Goal: Information Seeking & Learning: Check status

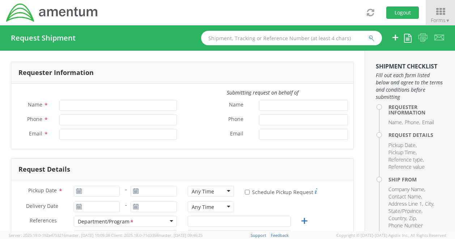
type input "[PERSON_NAME]"
type input "[PHONE_NUMBER]"
type input "[PERSON_NAME][EMAIL_ADDRESS][PERSON_NAME][DOMAIN_NAME]"
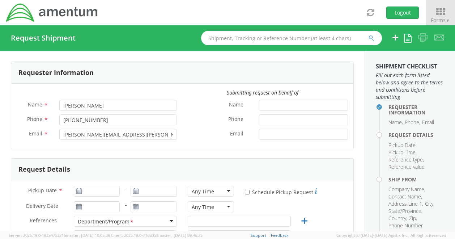
select select "[DOMAIN_NAME]"
click at [439, 20] on span "Forms ▼" at bounding box center [440, 20] width 19 height 7
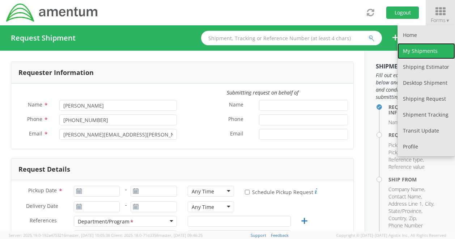
click at [416, 49] on link "My Shipments" at bounding box center [427, 51] width 58 height 16
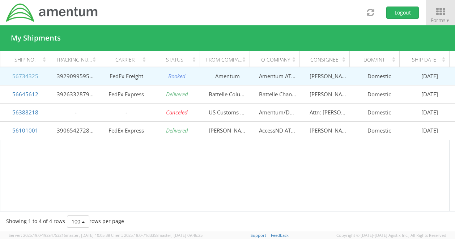
click at [30, 77] on link "56734325" at bounding box center [25, 75] width 26 height 7
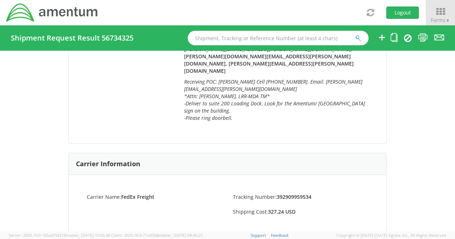
scroll to position [265, 0]
drag, startPoint x: 313, startPoint y: 178, endPoint x: 274, endPoint y: 183, distance: 38.7
click at [274, 192] on li "Tracking Number: 392909959534" at bounding box center [301, 196] width 146 height 8
click at [277, 193] on strong "392909959534" at bounding box center [294, 196] width 35 height 7
drag, startPoint x: 309, startPoint y: 180, endPoint x: 273, endPoint y: 179, distance: 35.5
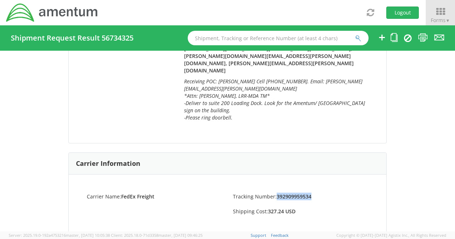
click at [273, 192] on li "Tracking Number: 392909959534" at bounding box center [301, 196] width 146 height 8
copy strong "392909959534"
click at [277, 193] on strong "392909959534" at bounding box center [294, 196] width 35 height 7
